Goal: Communication & Community: Share content

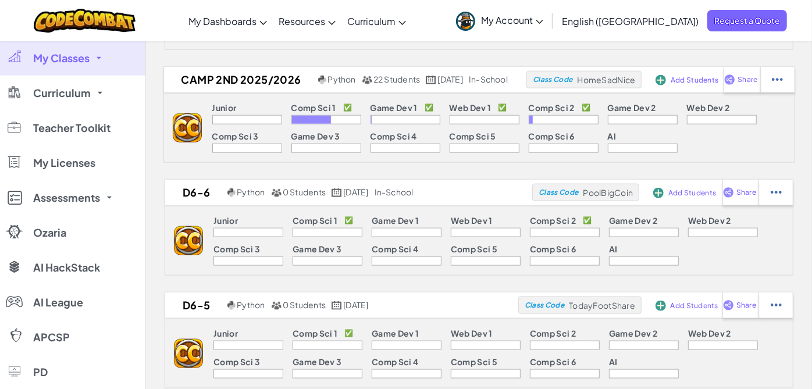
scroll to position [816, 0]
select select "write"
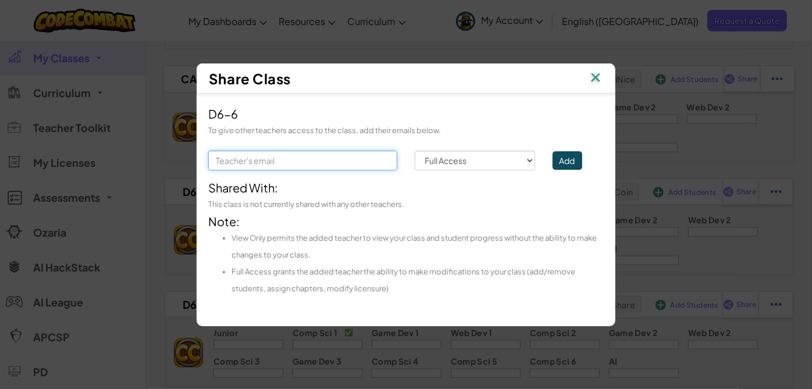
click at [346, 157] on input "text" at bounding box center [302, 161] width 189 height 20
type input "[PERSON_NAME][EMAIL_ADDRESS][PERSON_NAME][PERSON_NAME][DOMAIN_NAME]"
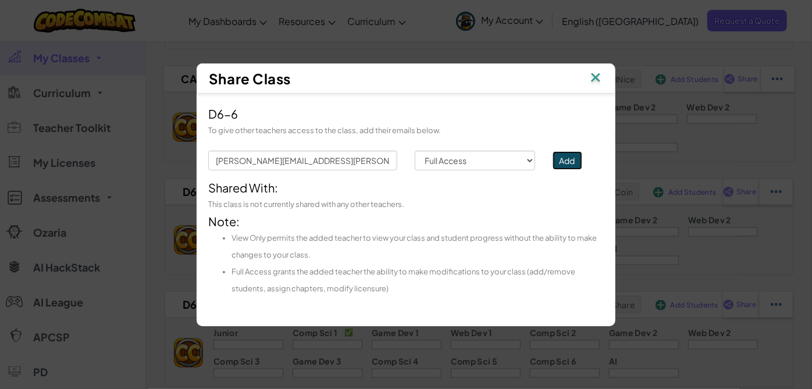
click at [572, 159] on button "Add" at bounding box center [568, 160] width 30 height 19
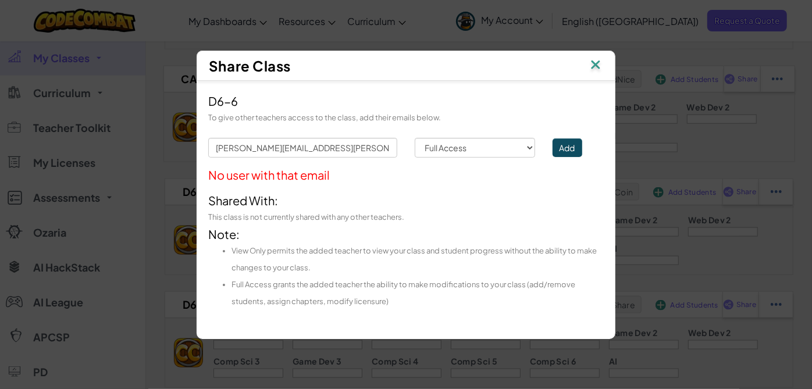
click at [592, 66] on img at bounding box center [595, 65] width 15 height 17
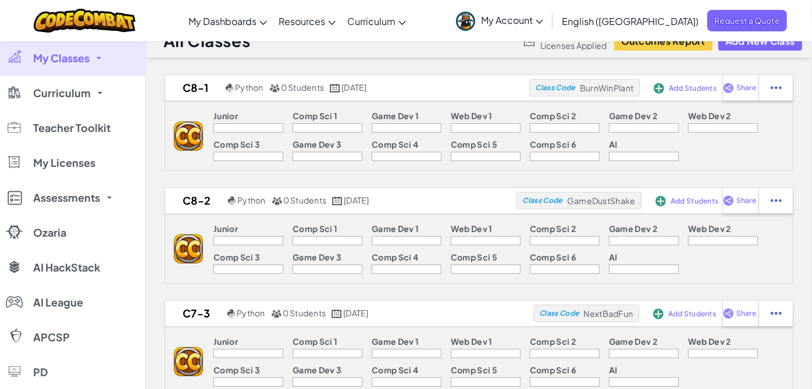
scroll to position [0, 0]
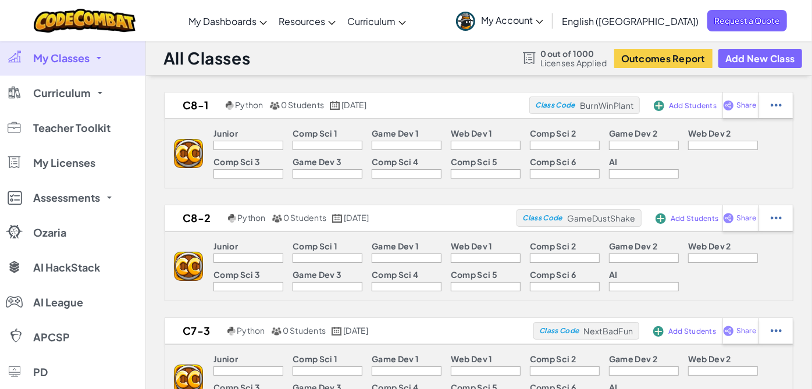
click at [543, 20] on span "My Account" at bounding box center [512, 20] width 62 height 12
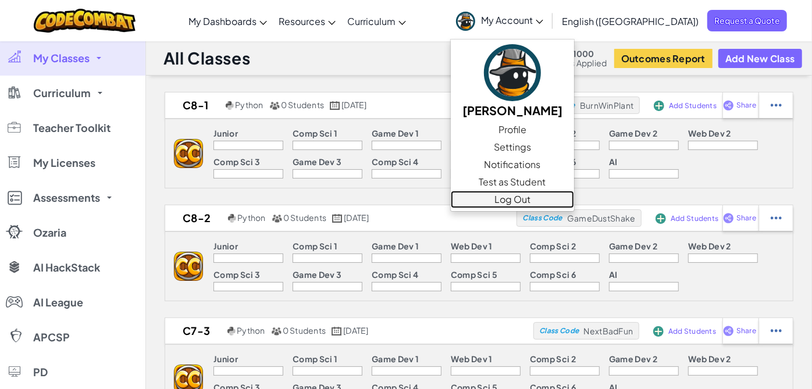
click at [558, 201] on link "Log Out" at bounding box center [512, 199] width 123 height 17
